Goal: Task Accomplishment & Management: Use online tool/utility

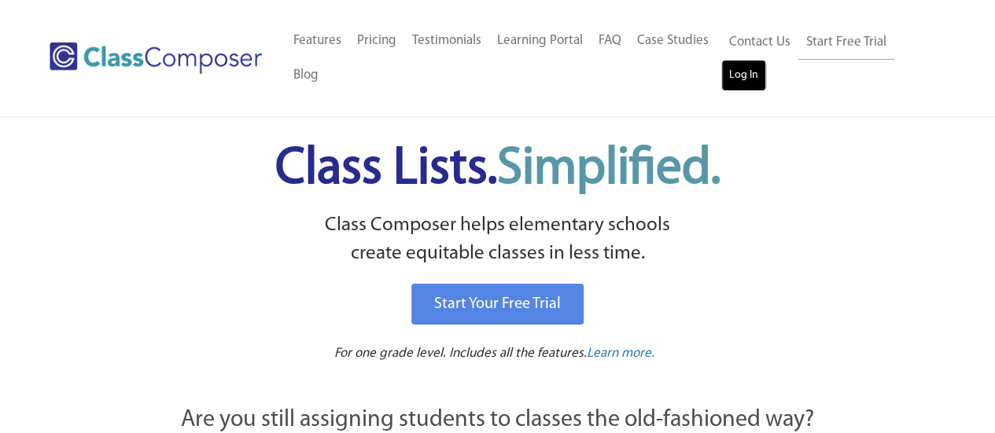
click at [751, 68] on link "Log In" at bounding box center [743, 75] width 45 height 31
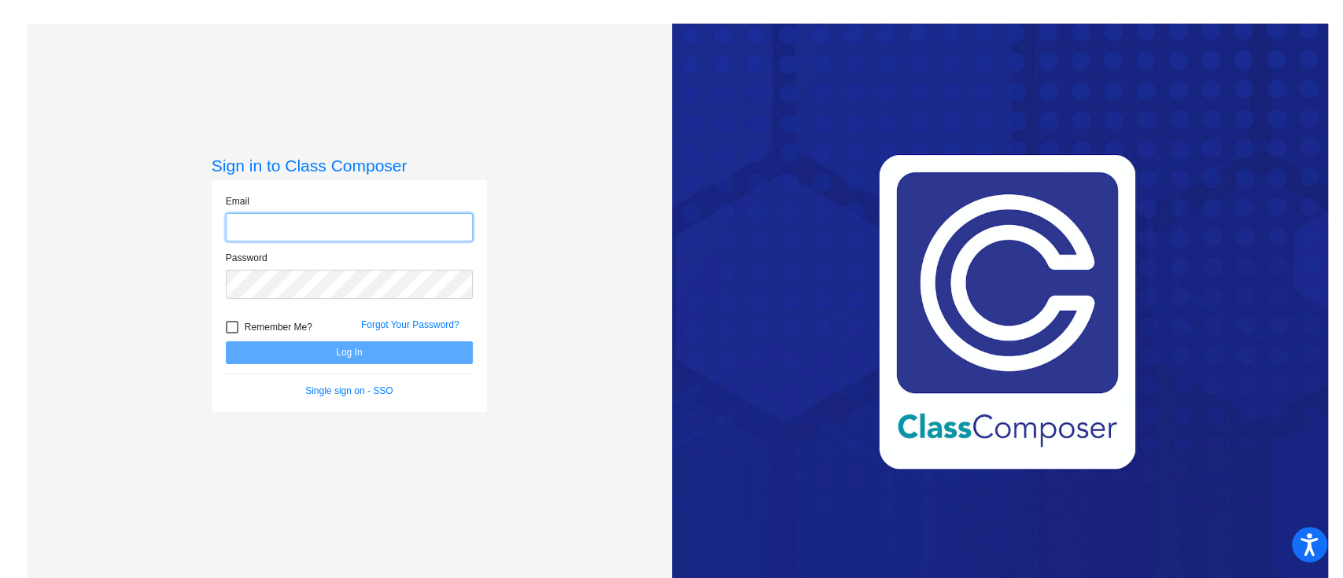
type input "[PERSON_NAME][EMAIL_ADDRESS][PERSON_NAME][PERSON_NAME][DOMAIN_NAME]"
click at [348, 361] on button "Log In" at bounding box center [349, 352] width 247 height 23
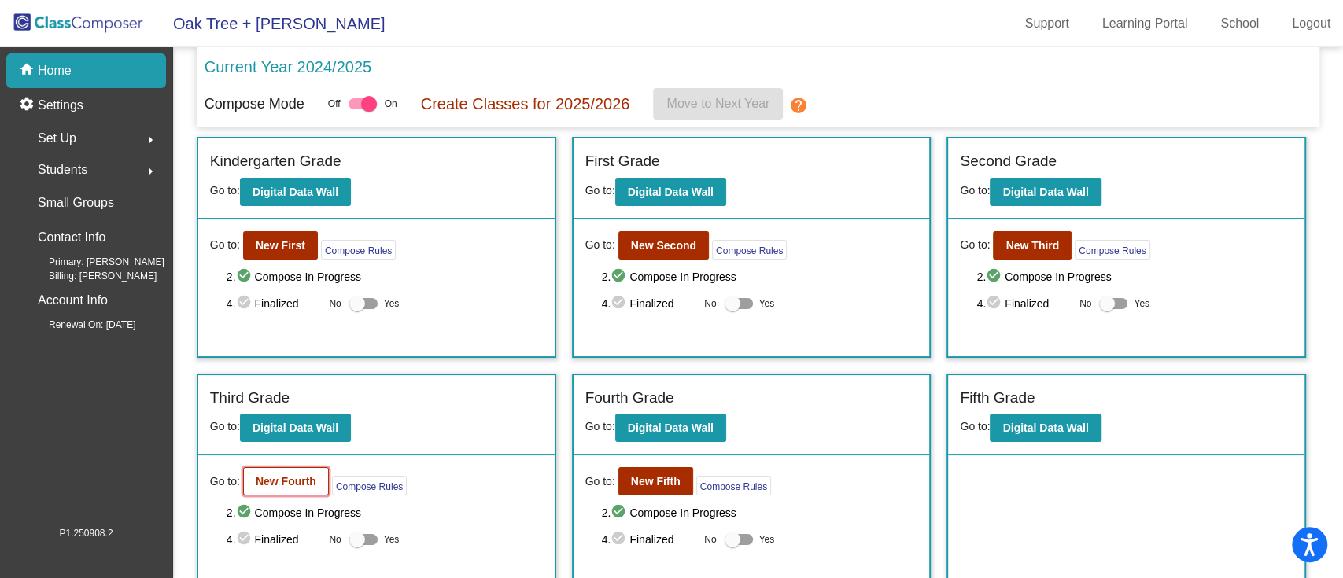
click at [276, 470] on button "New Fourth" at bounding box center [286, 481] width 86 height 28
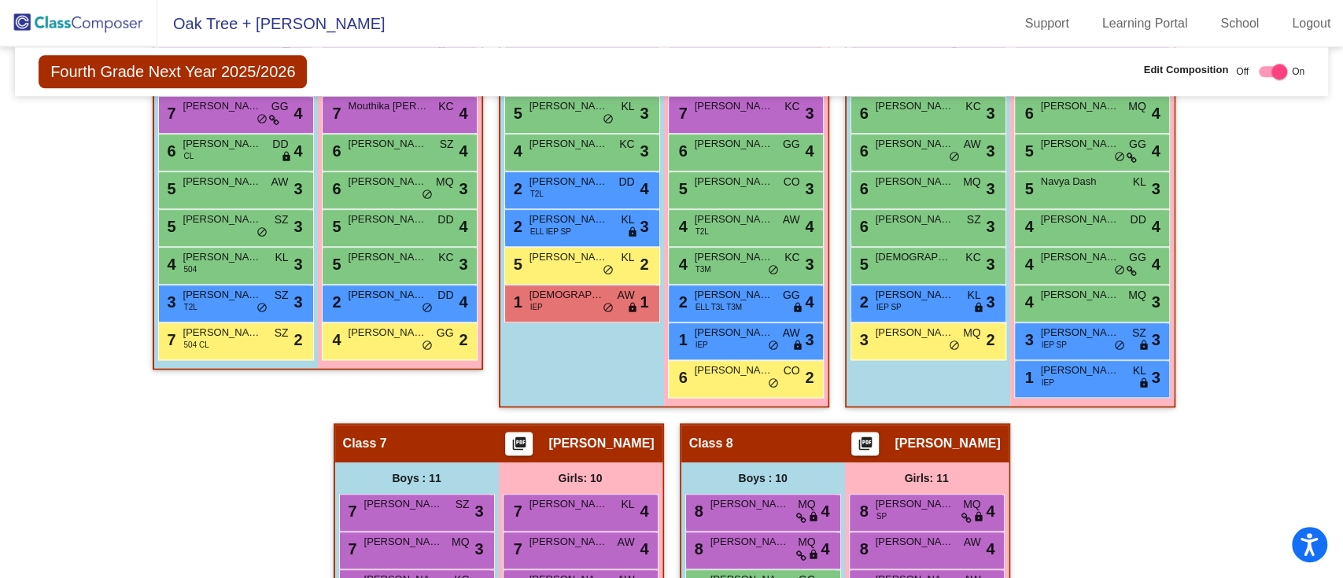
scroll to position [1435, 0]
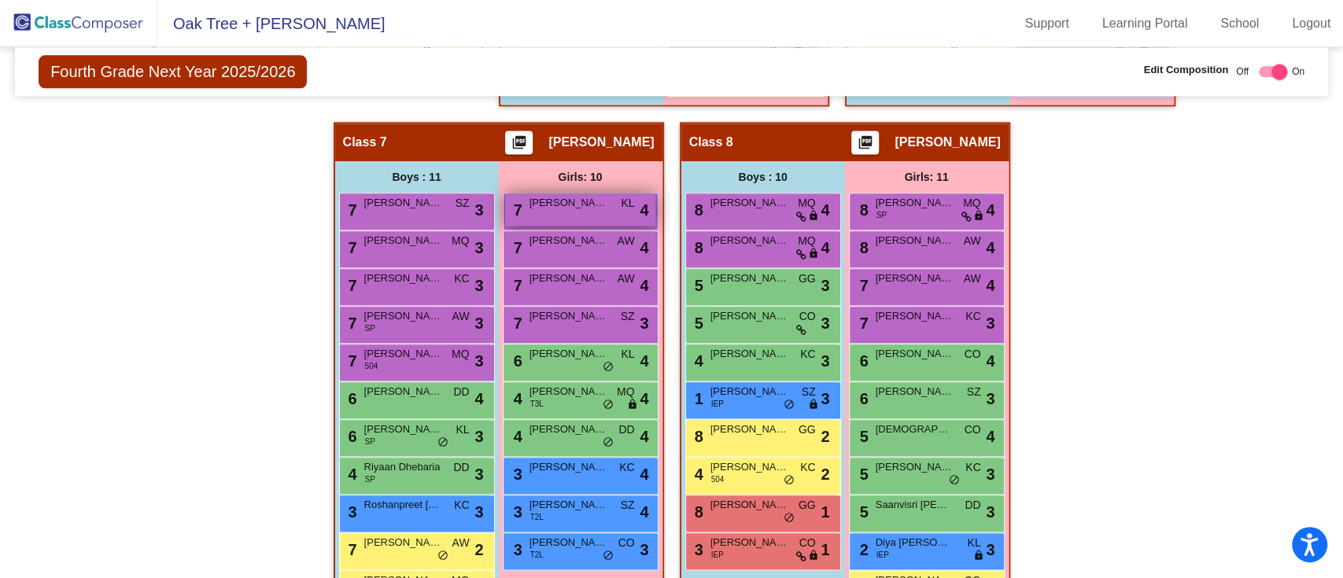
click at [555, 211] on div "7 Arika Rao KL lock do_not_disturb_alt 4" at bounding box center [580, 210] width 150 height 32
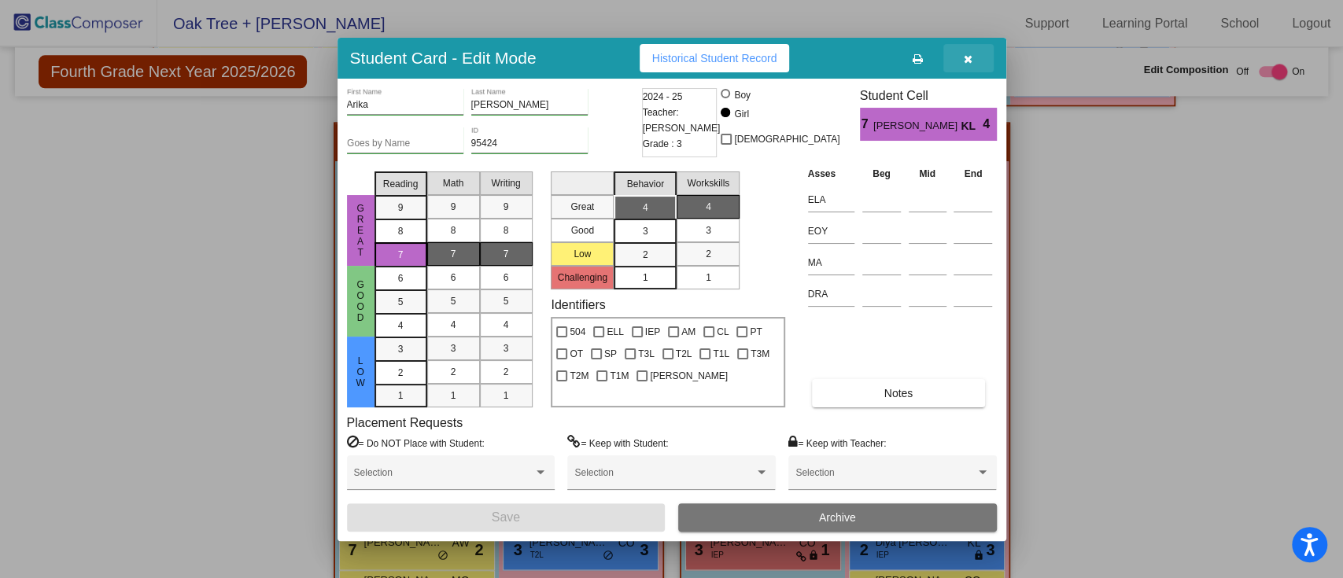
click at [968, 59] on icon "button" at bounding box center [968, 58] width 9 height 11
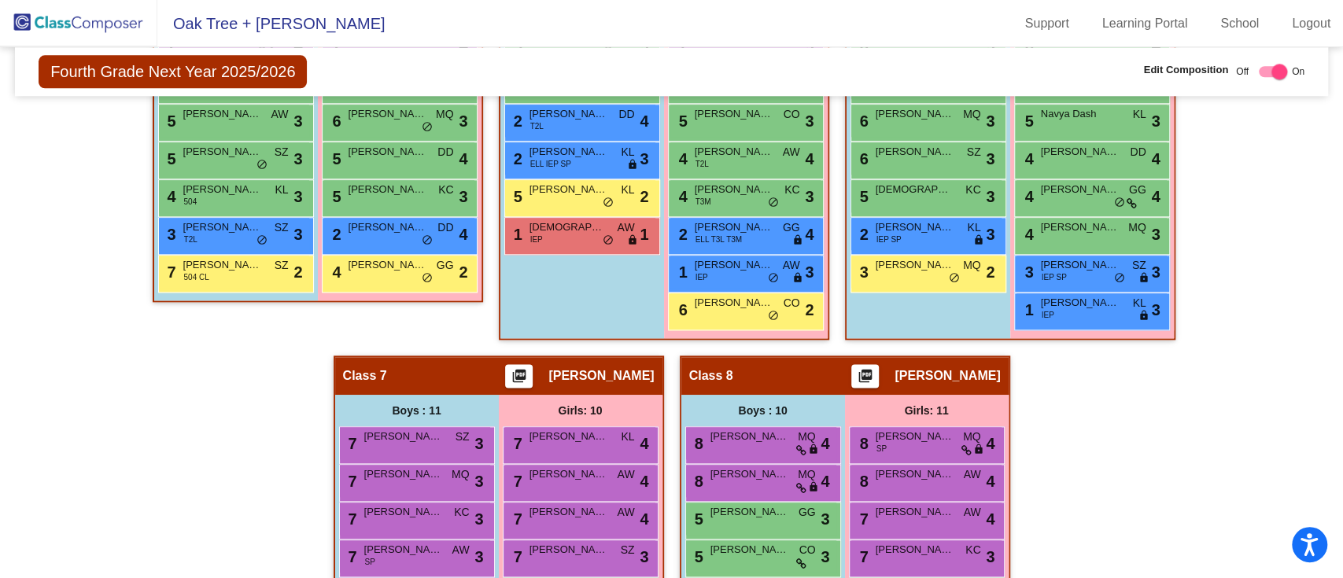
scroll to position [1200, 0]
